Goal: Task Accomplishment & Management: Use online tool/utility

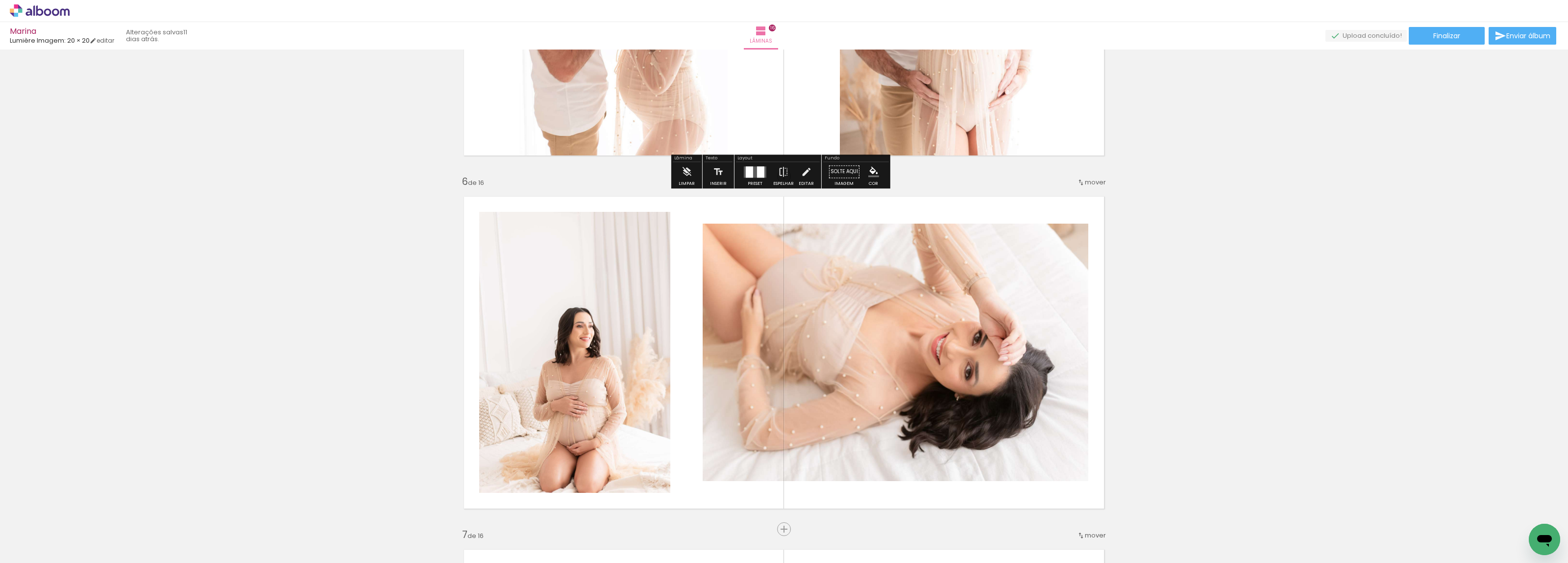
scroll to position [1593, 0]
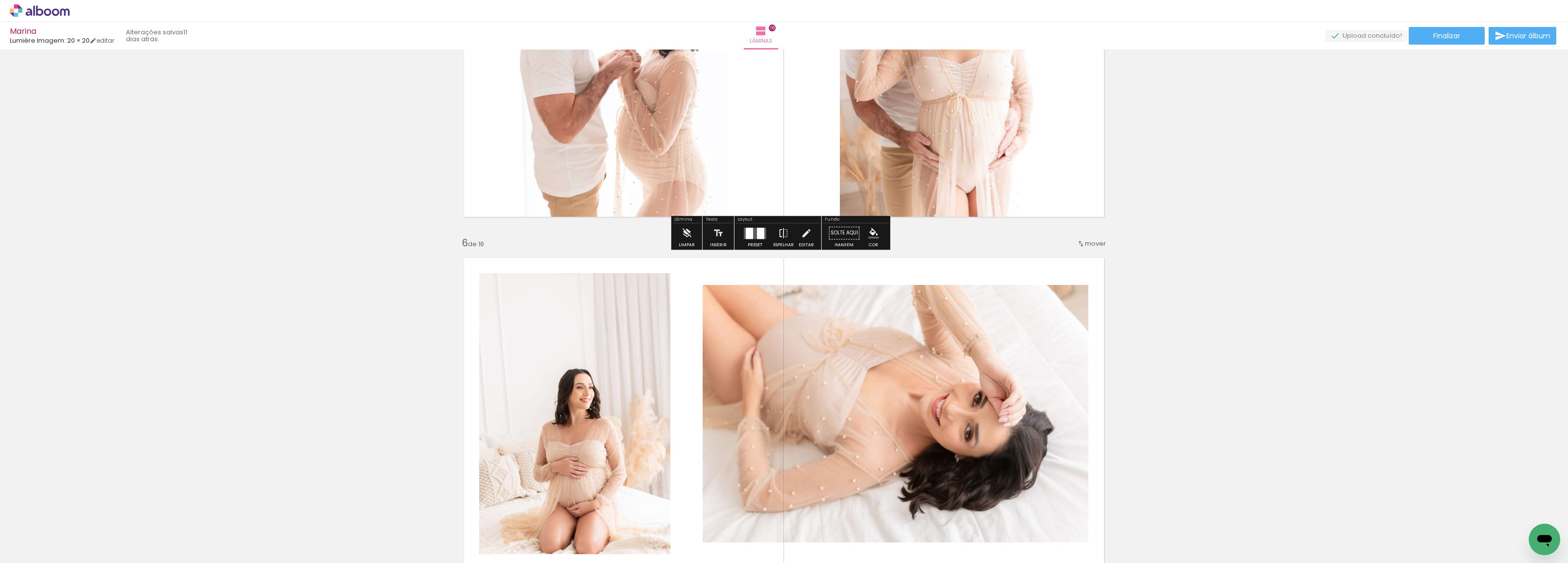
drag, startPoint x: 1064, startPoint y: 131, endPoint x: 1393, endPoint y: 89, distance: 331.7
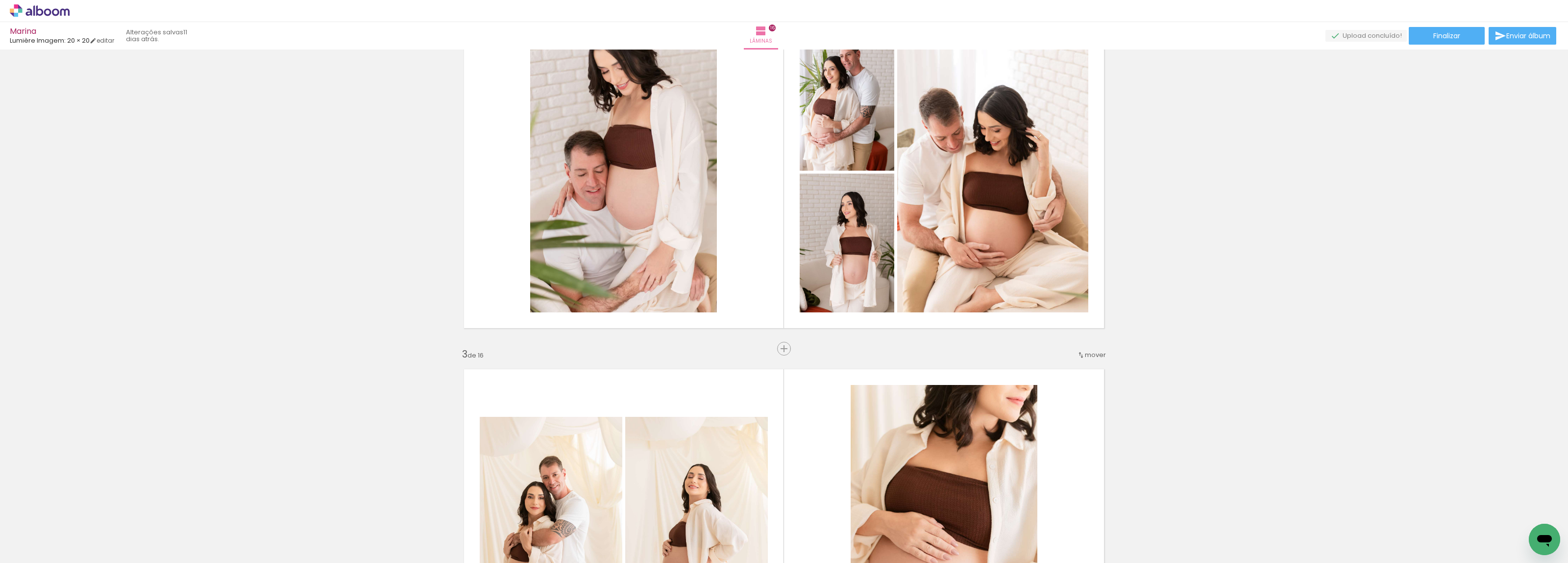
scroll to position [0, 0]
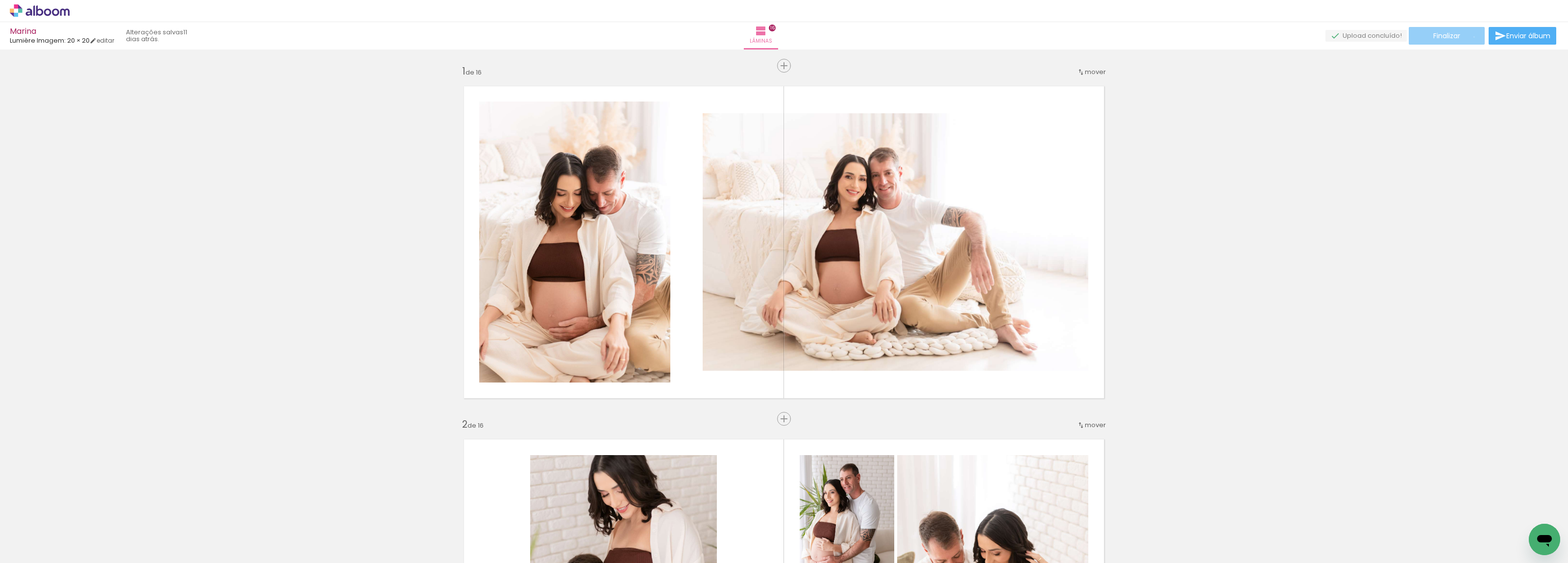
click at [1471, 37] on paper-button "Finalizar" at bounding box center [1446, 36] width 76 height 18
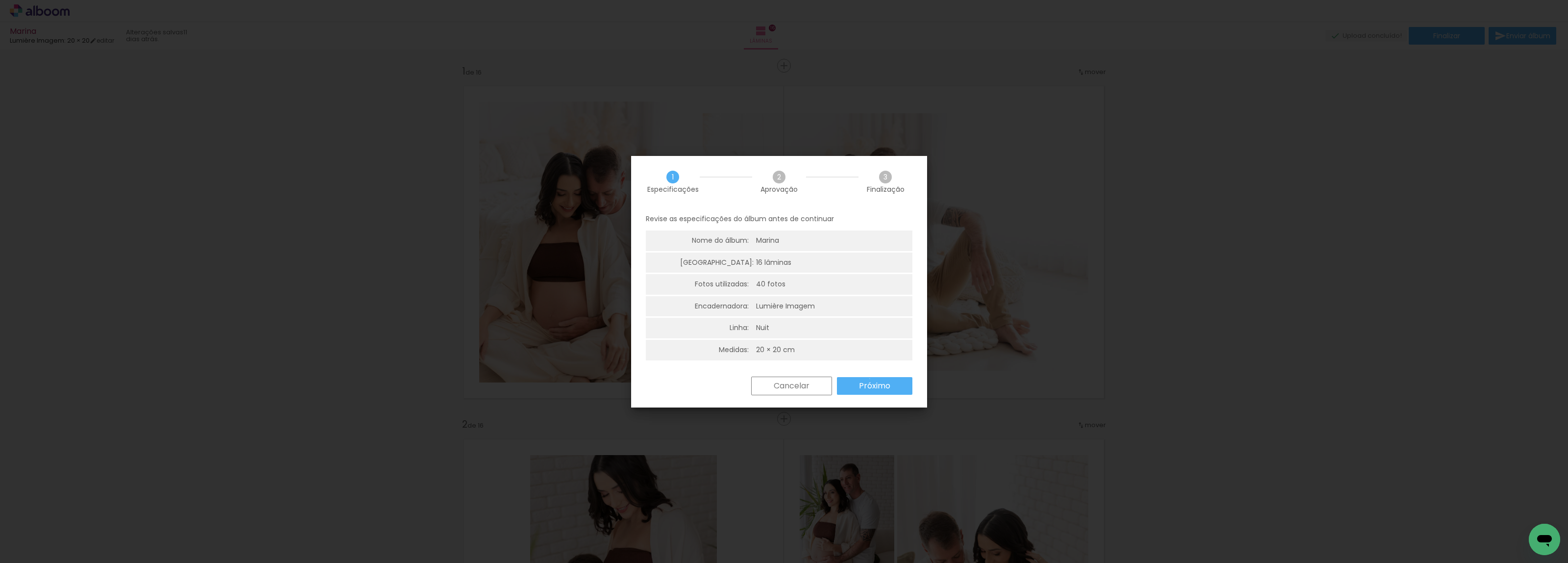
click at [870, 379] on paper-button "Próximo" at bounding box center [875, 386] width 75 height 18
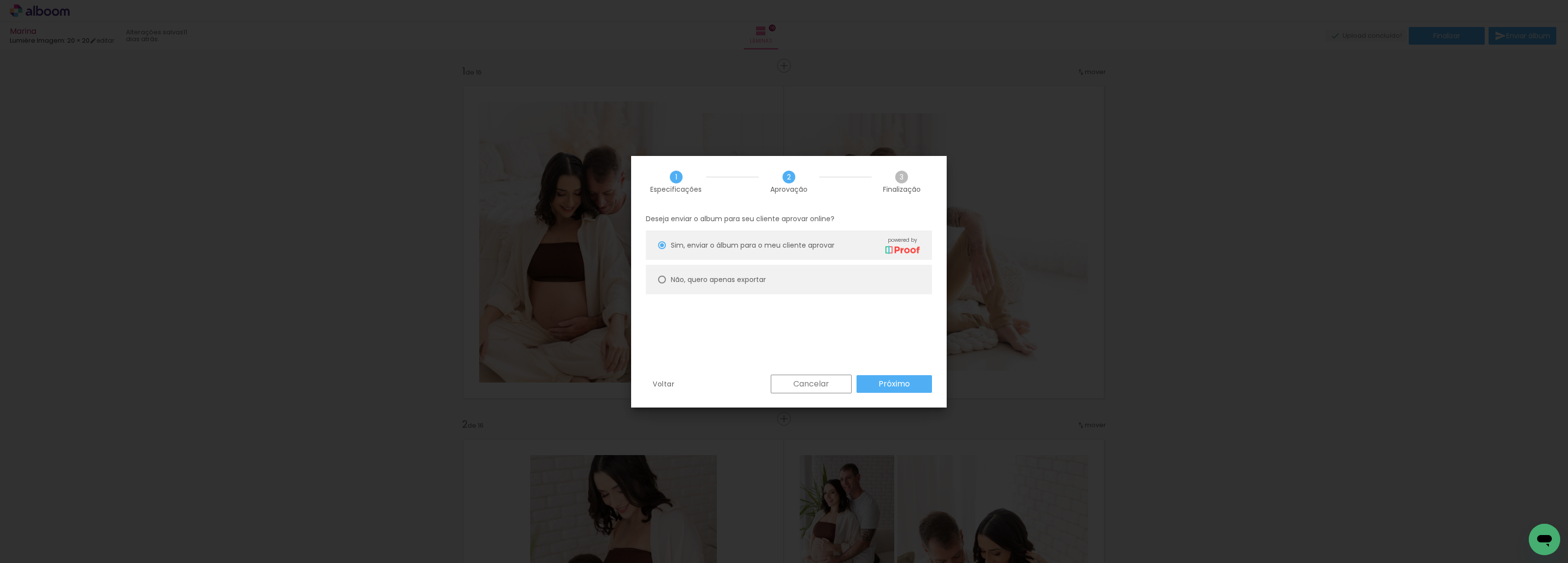
click at [760, 290] on paper-radio-button "Não, quero apenas exportar" at bounding box center [789, 279] width 286 height 30
type paper-radio-button "on"
click at [893, 377] on paper-button "Próximo" at bounding box center [894, 384] width 75 height 18
type input "Alta, 300 DPI"
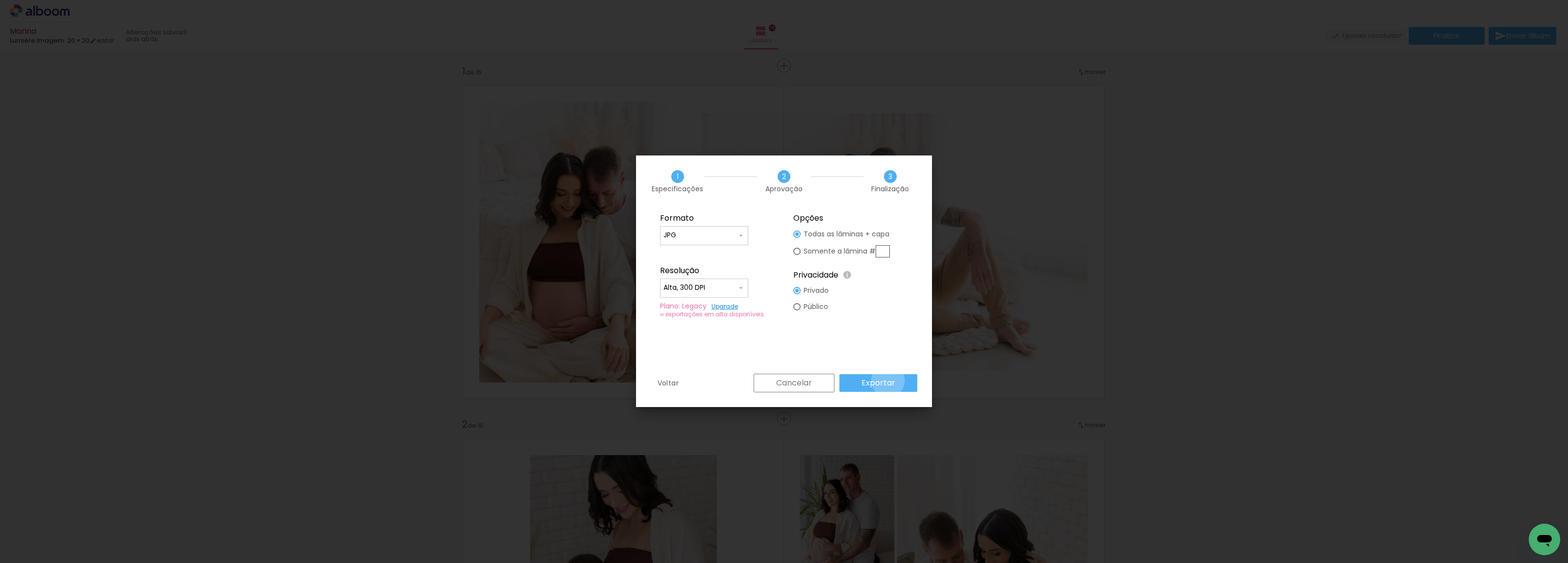
click at [0, 0] on slot "Exportar" at bounding box center [0, 0] width 0 height 0
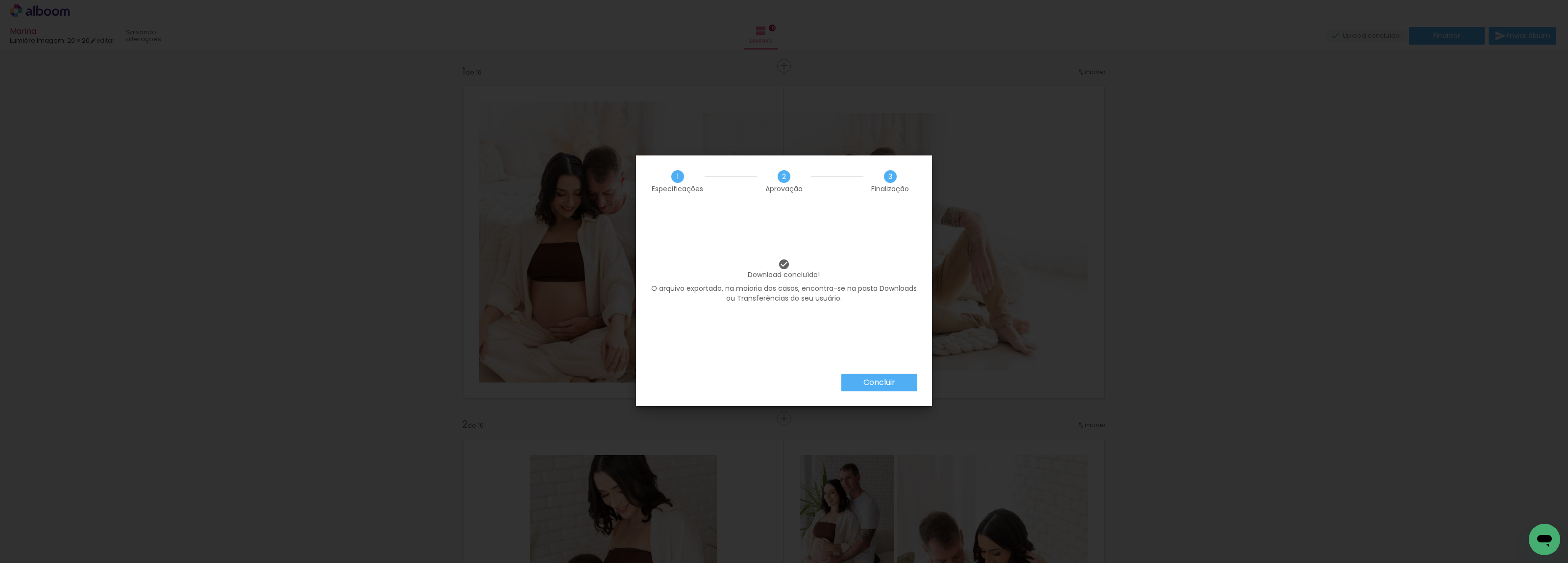
click at [0, 0] on slot "Concluir" at bounding box center [0, 0] width 0 height 0
